Goal: Navigation & Orientation: Find specific page/section

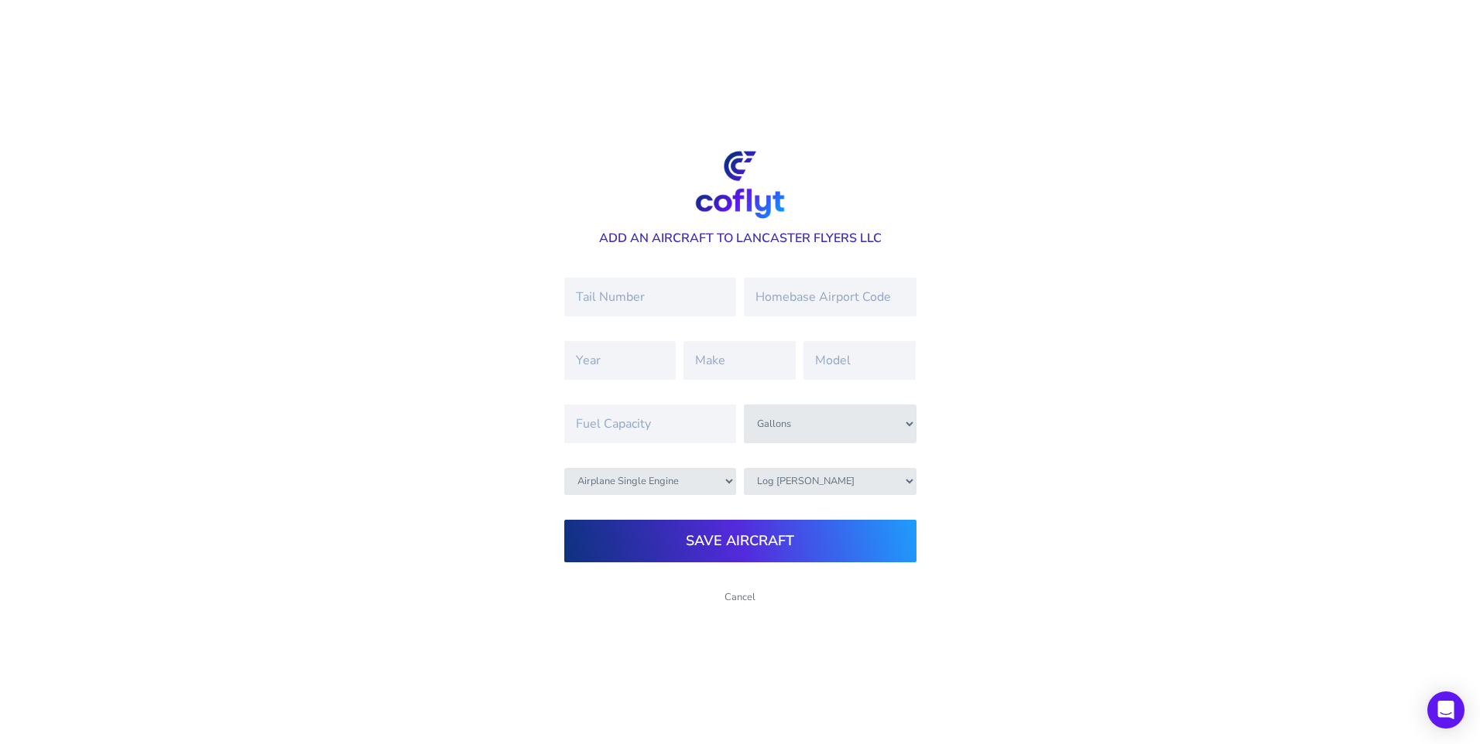
click at [734, 600] on link "Cancel" at bounding box center [739, 597] width 31 height 14
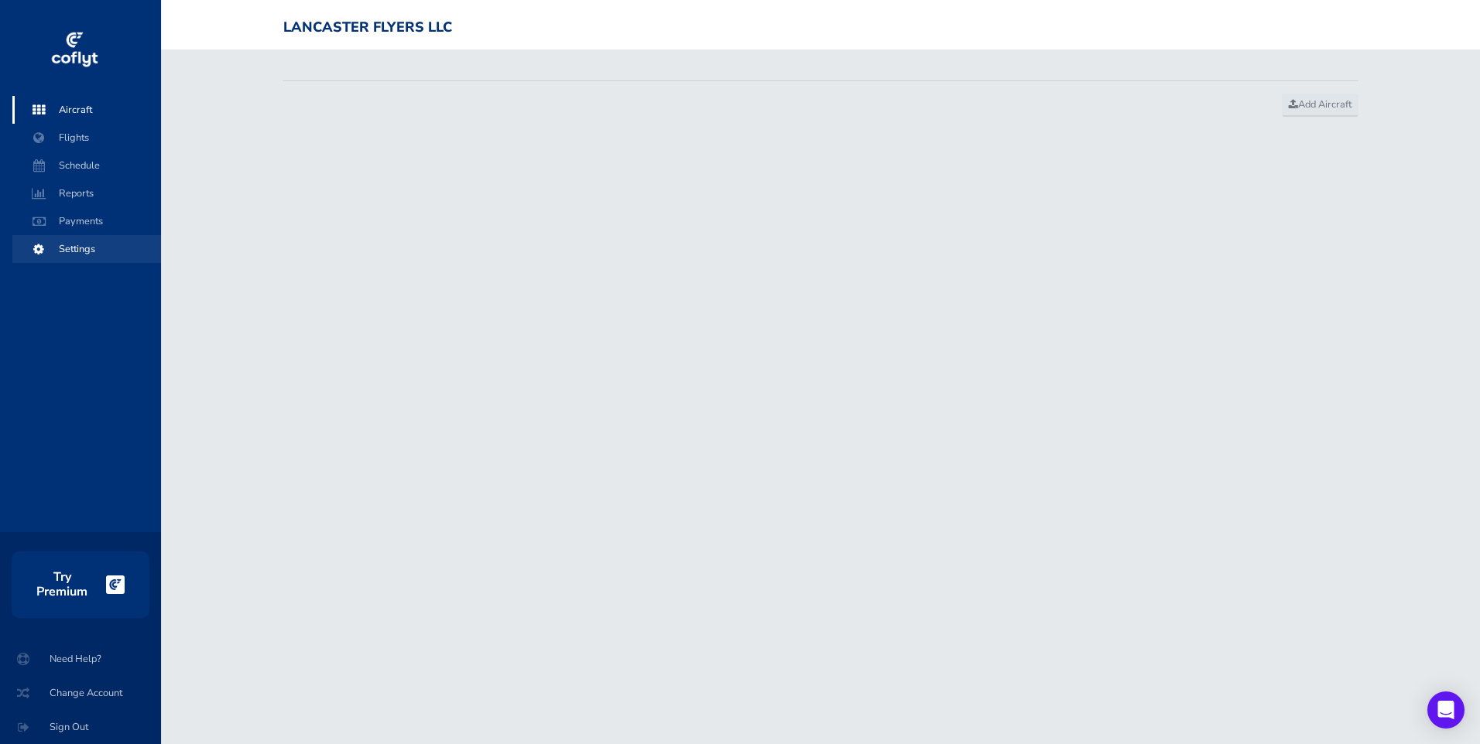
click at [70, 249] on span "Settings" at bounding box center [87, 249] width 118 height 28
click at [85, 191] on span "Reports" at bounding box center [87, 194] width 118 height 28
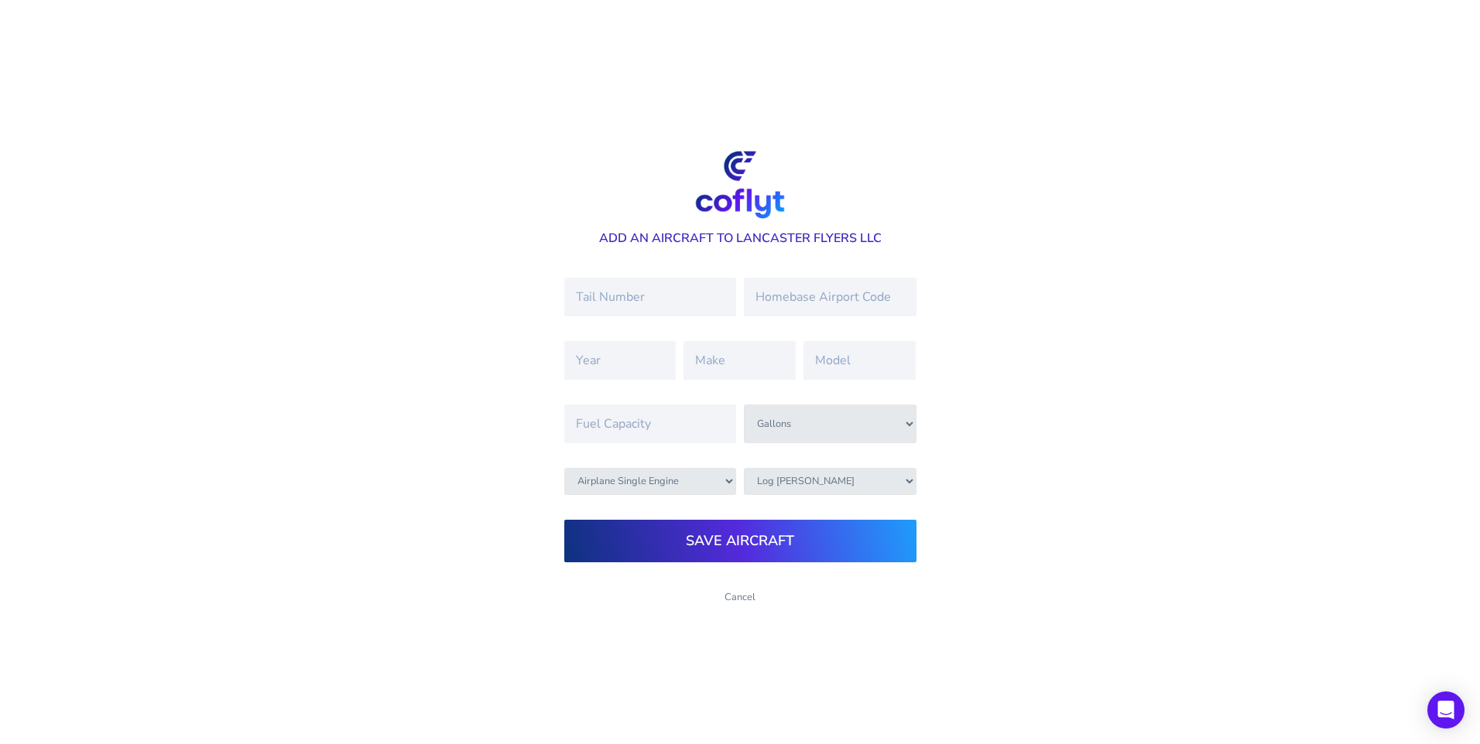
click at [735, 597] on link "Cancel" at bounding box center [739, 597] width 31 height 14
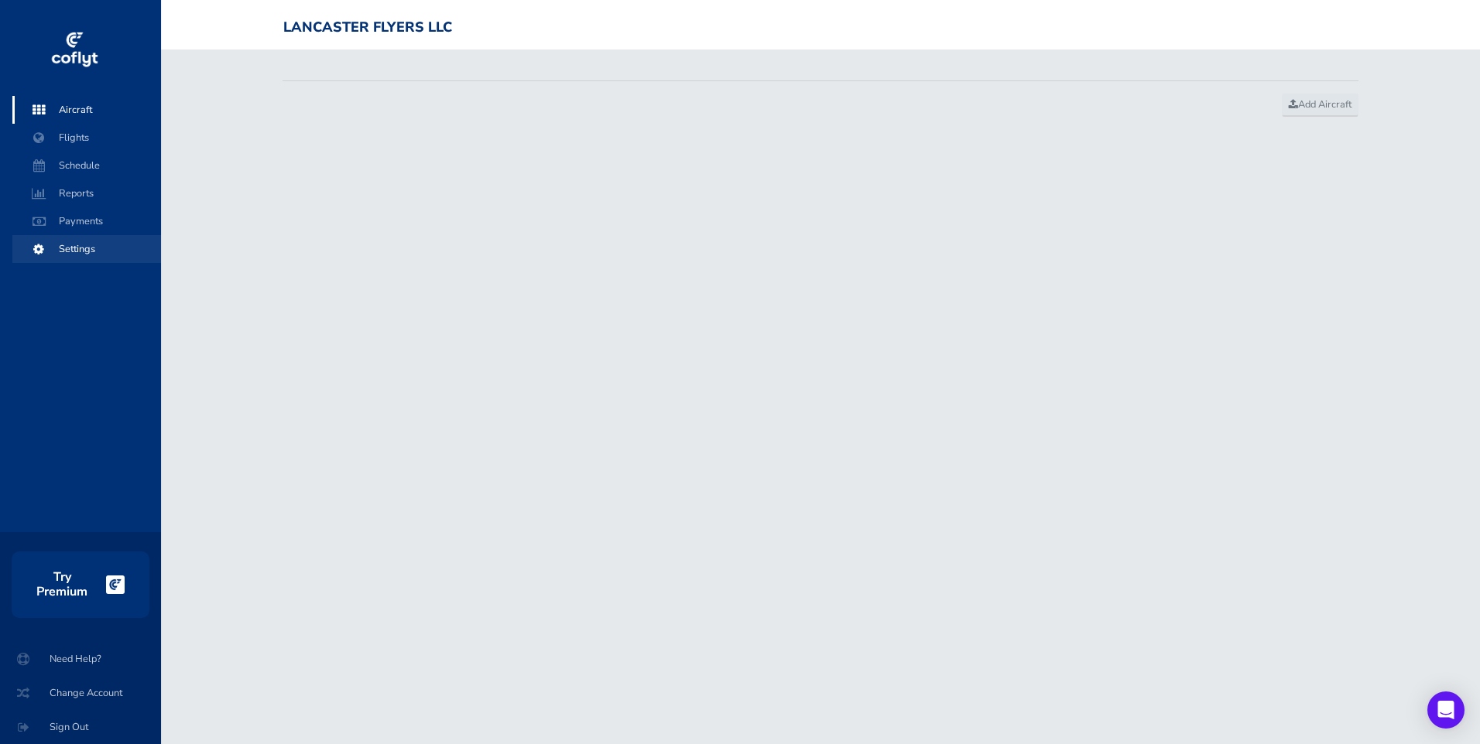
click at [89, 254] on span "Settings" at bounding box center [87, 249] width 118 height 28
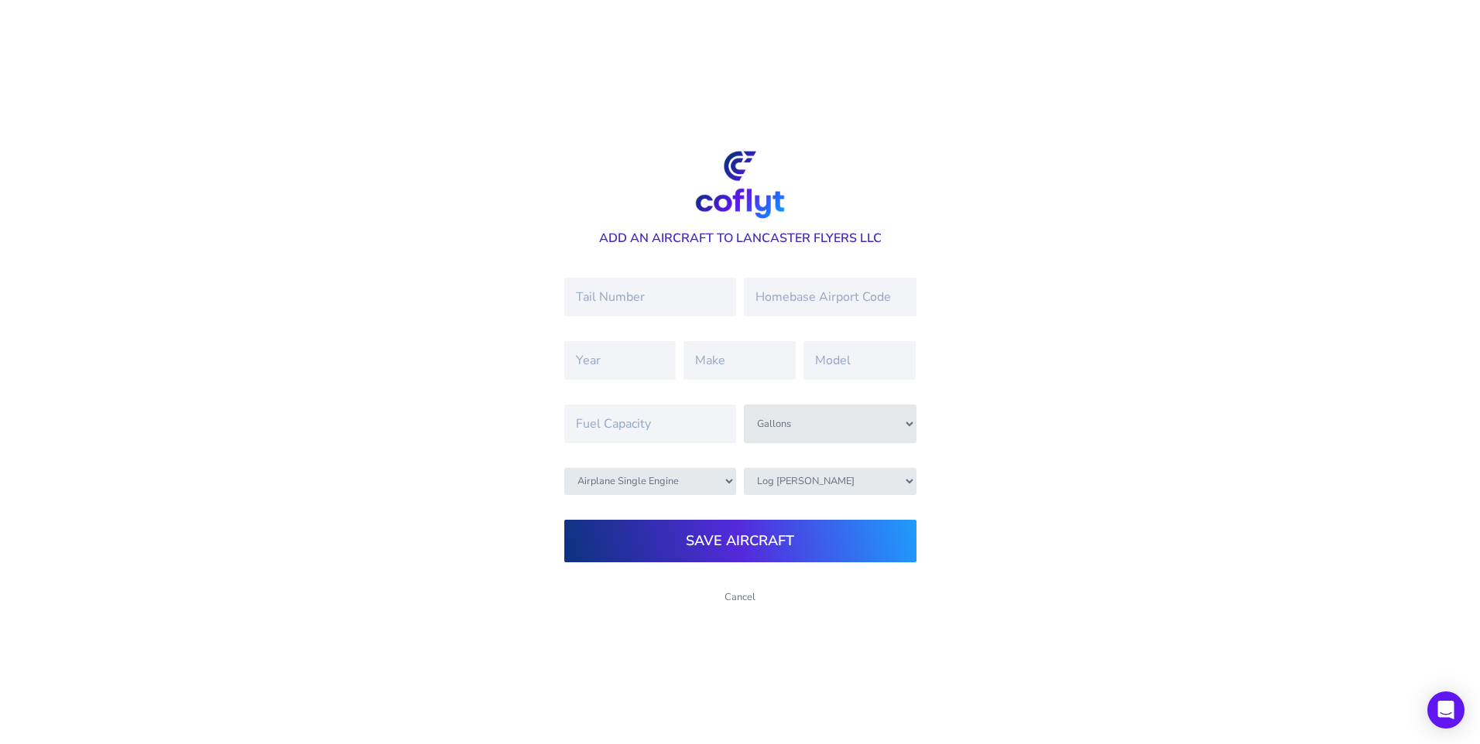
click at [736, 601] on link "Cancel" at bounding box center [739, 597] width 31 height 14
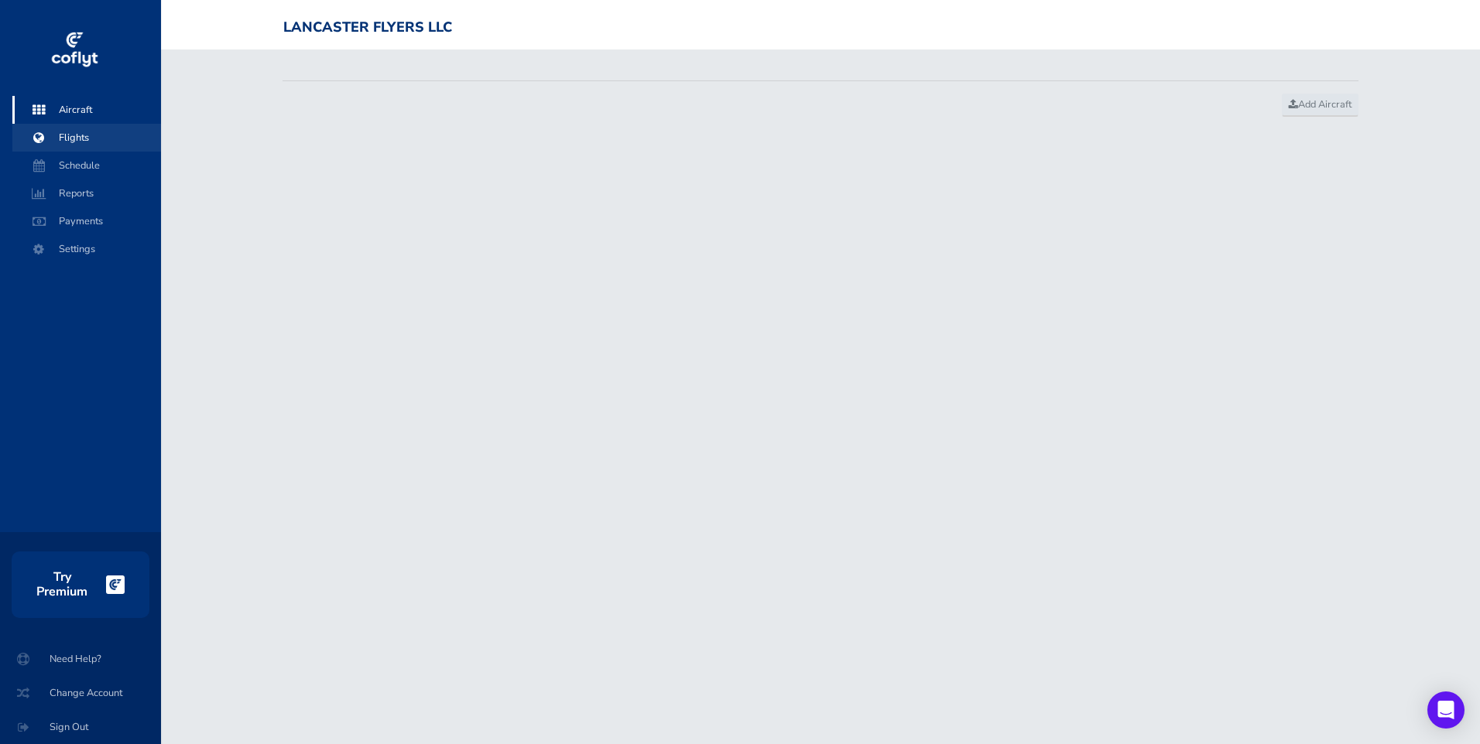
click at [84, 143] on span "Flights" at bounding box center [87, 138] width 118 height 28
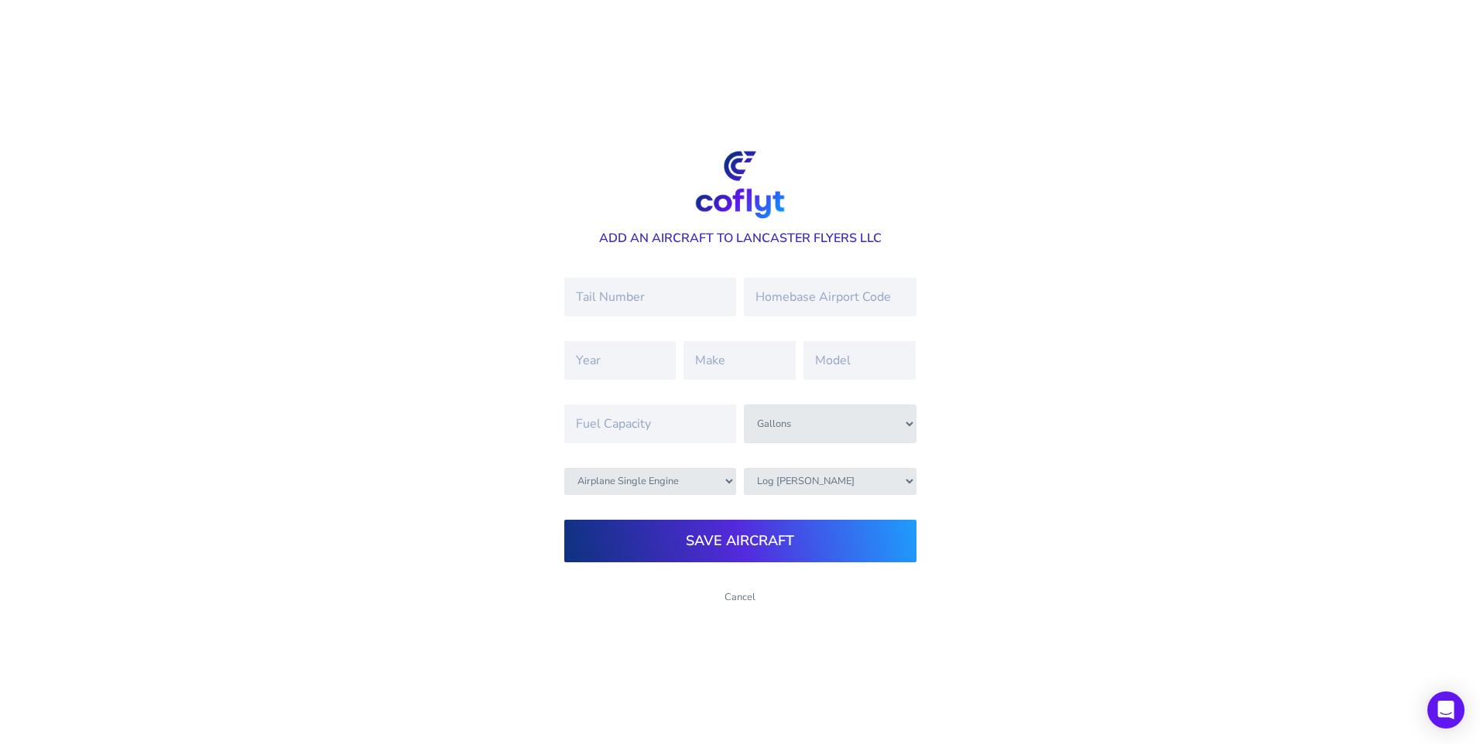
click at [734, 597] on link "Cancel" at bounding box center [739, 597] width 31 height 14
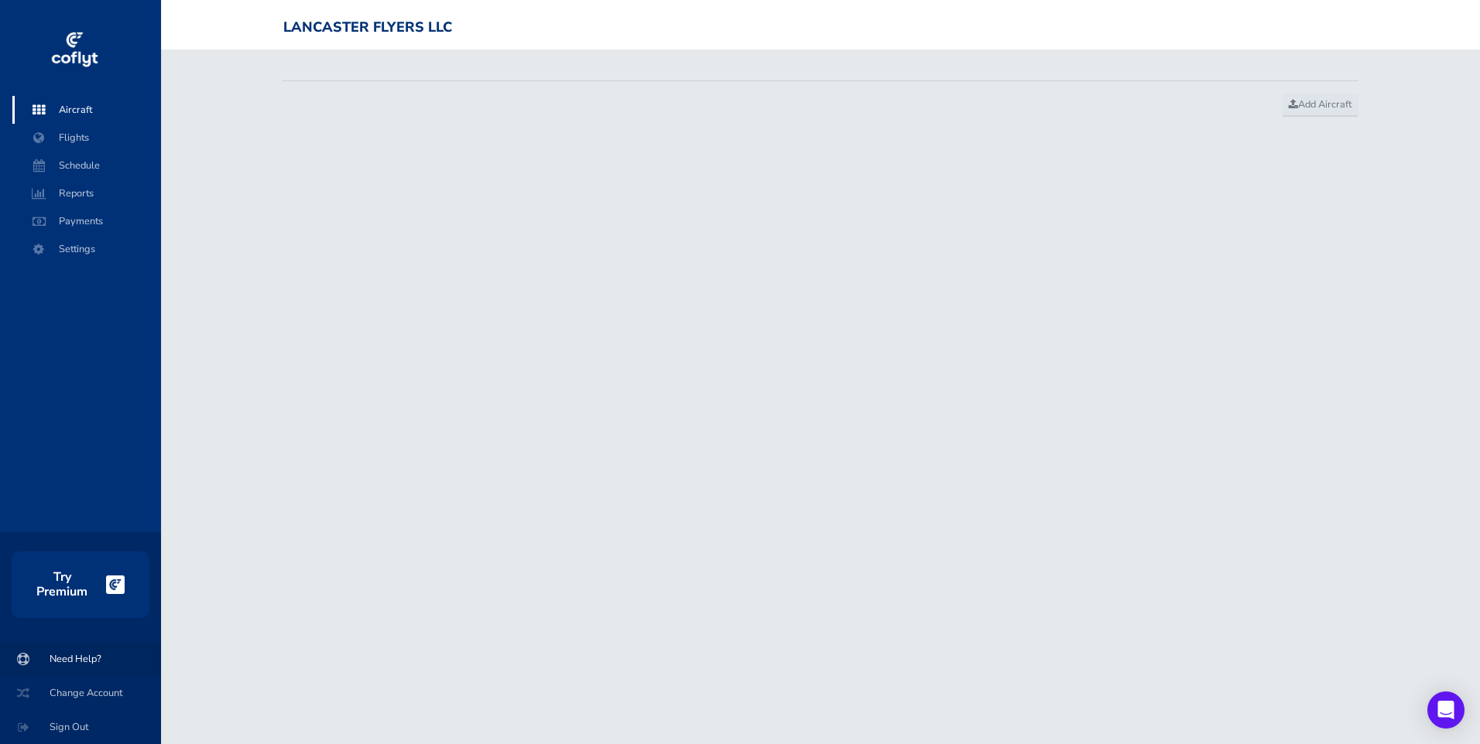
click at [74, 660] on span "Need Help?" at bounding box center [81, 659] width 124 height 28
